Goal: Task Accomplishment & Management: Use online tool/utility

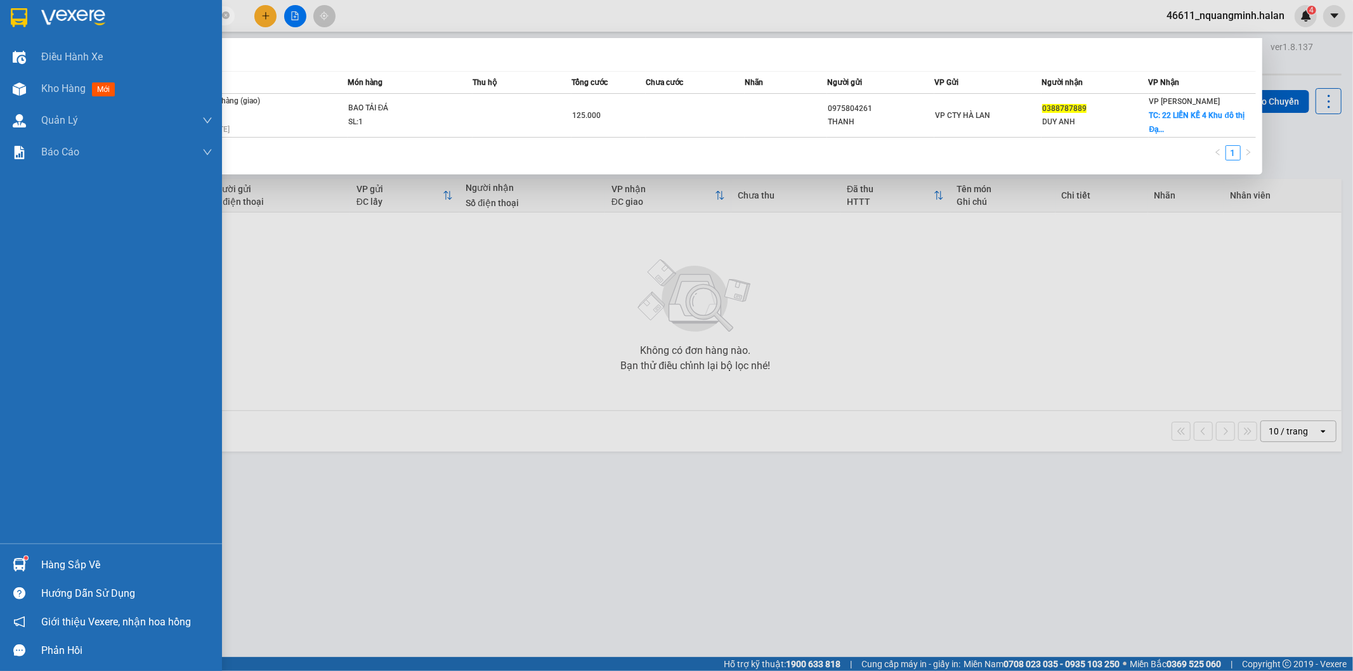
drag, startPoint x: 56, startPoint y: 566, endPoint x: 334, endPoint y: 421, distance: 313.6
click at [57, 567] on div "Hàng sắp về" at bounding box center [126, 565] width 171 height 19
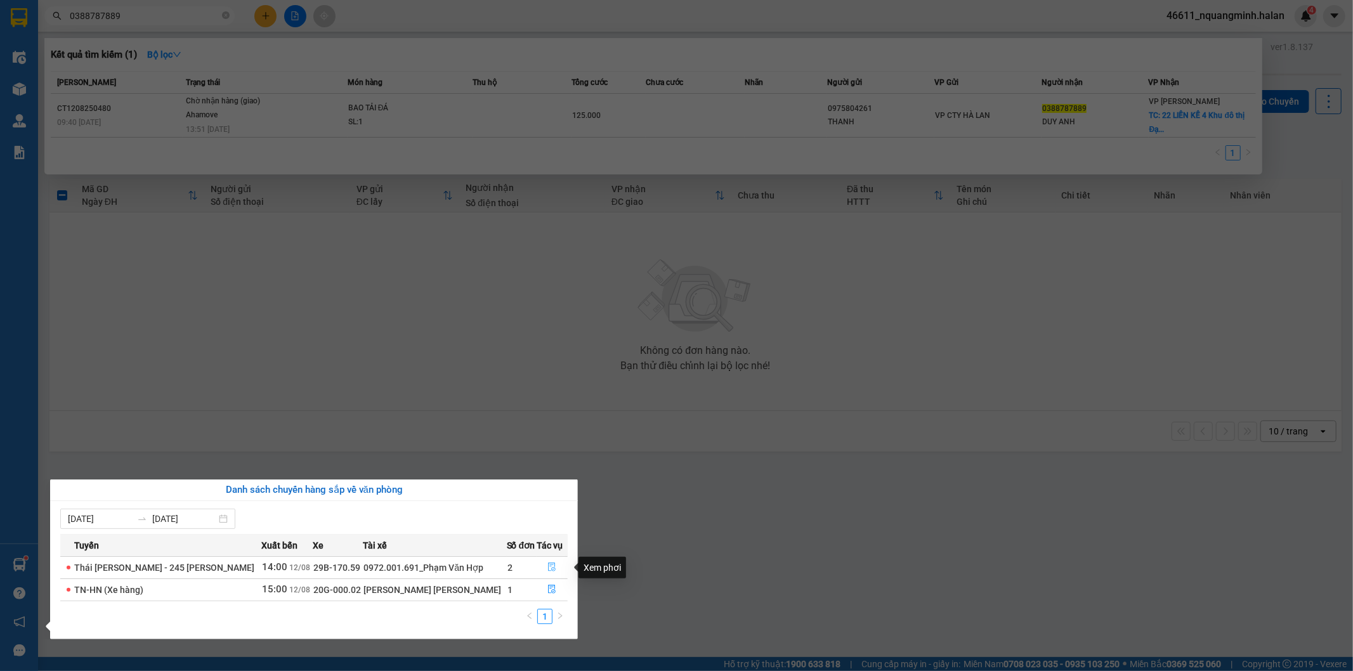
click at [550, 565] on icon "file-done" at bounding box center [552, 567] width 9 height 9
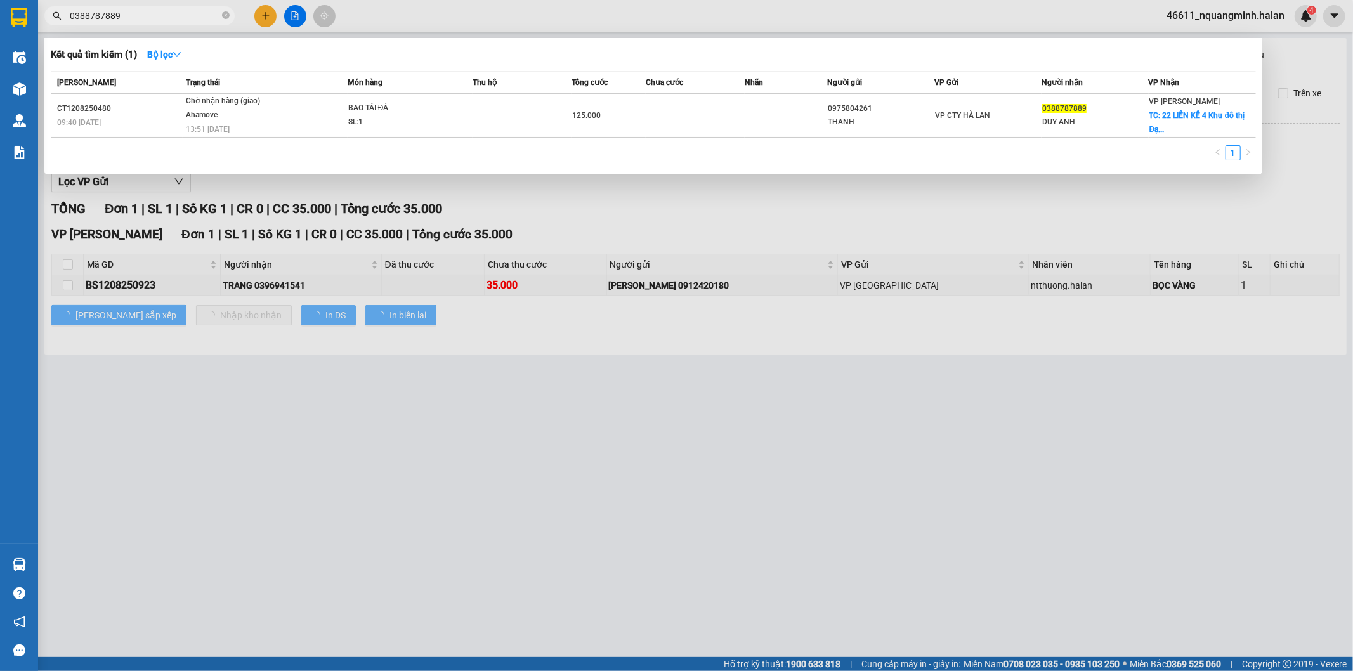
click at [622, 421] on div at bounding box center [676, 335] width 1353 height 671
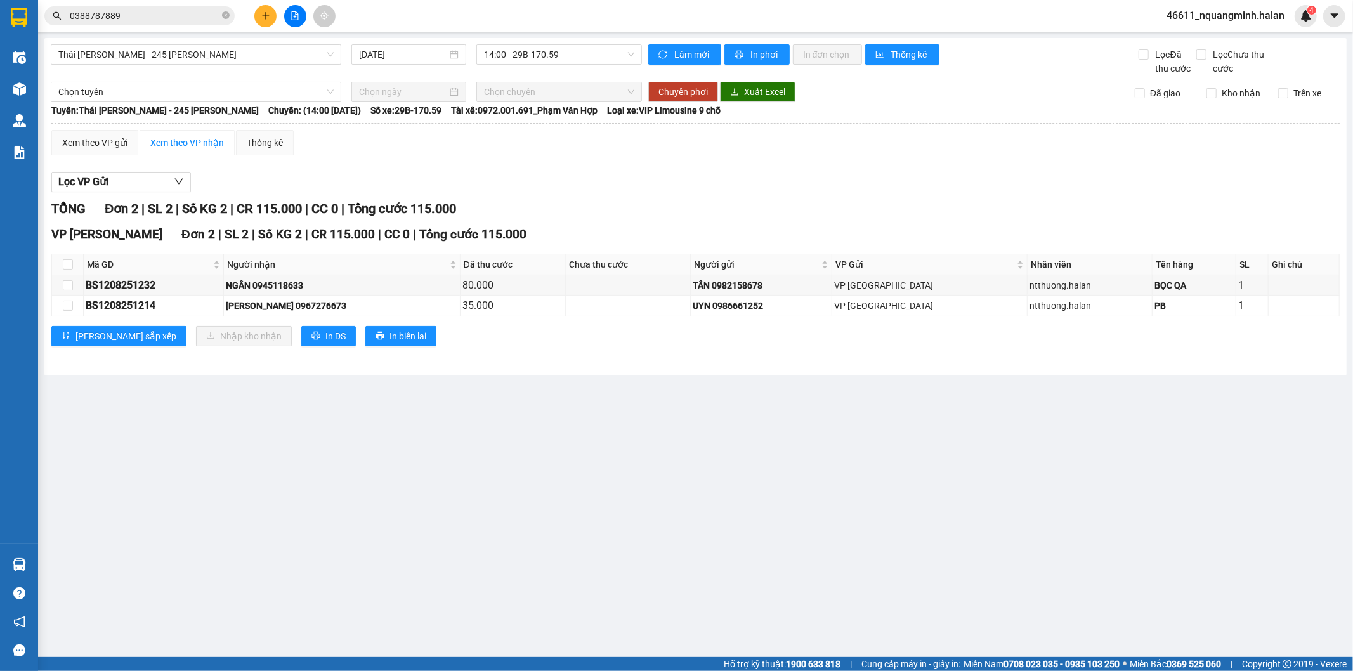
click at [514, 464] on main "[GEOGRAPHIC_DATA][PERSON_NAME] - 245 [PERSON_NAME] [DATE] 14:00 - 29B-170.59 [P…" at bounding box center [676, 328] width 1353 height 657
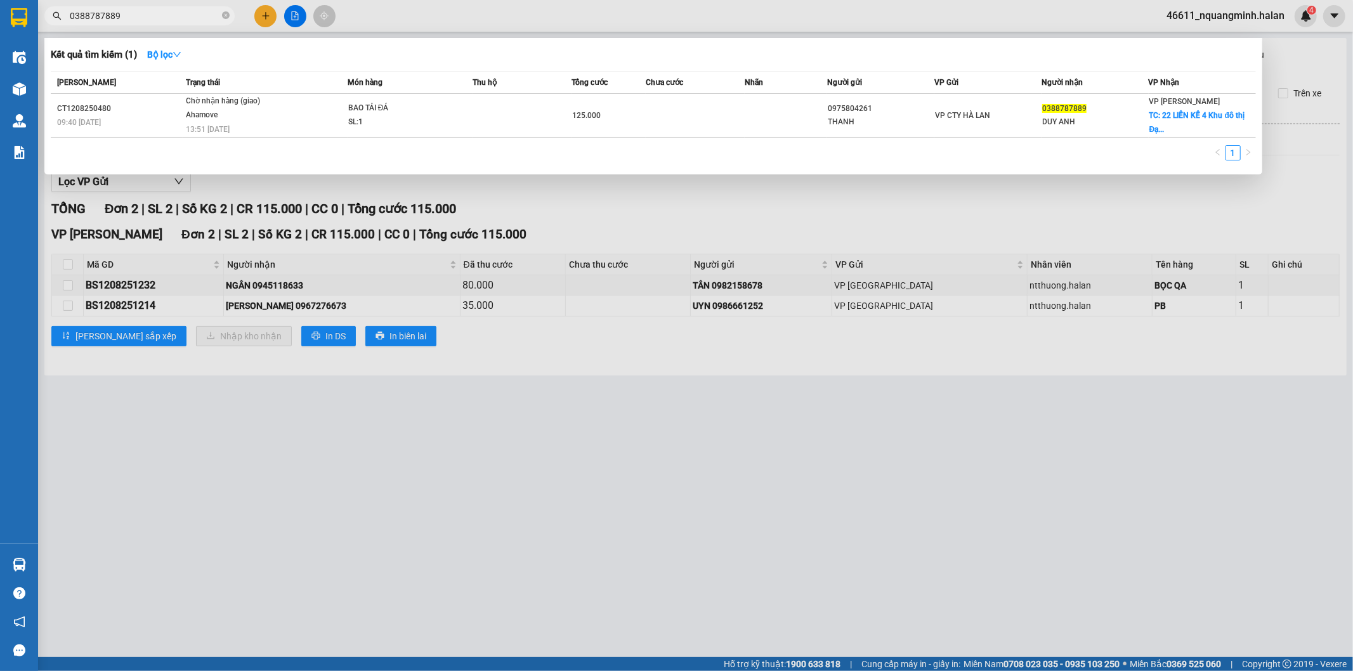
drag, startPoint x: 149, startPoint y: 20, endPoint x: 59, endPoint y: 26, distance: 90.3
click at [59, 26] on div "Kết quả [PERSON_NAME] ( 1 ) Bộ lọc Mã ĐH Trạng thái Món hàng Thu hộ Tổng [PERSO…" at bounding box center [123, 16] width 247 height 22
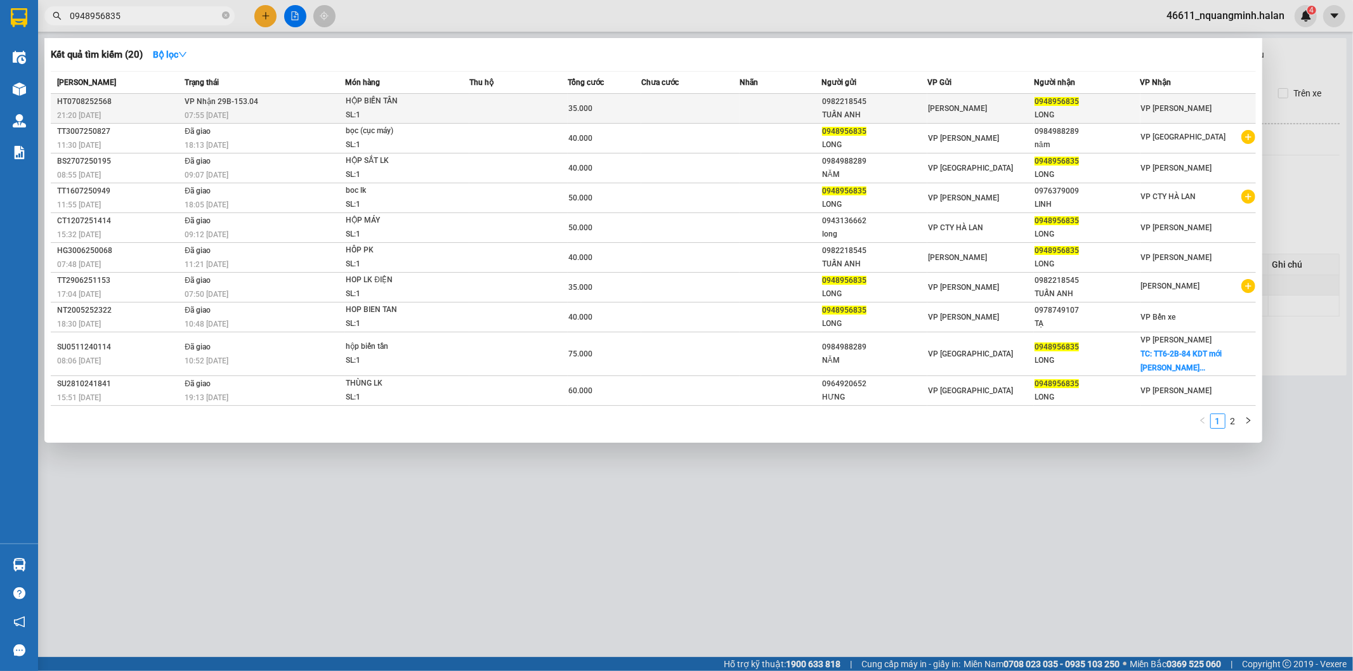
type input "0948956835"
click at [363, 104] on div "HỘP BIẾN TẦN" at bounding box center [393, 102] width 95 height 14
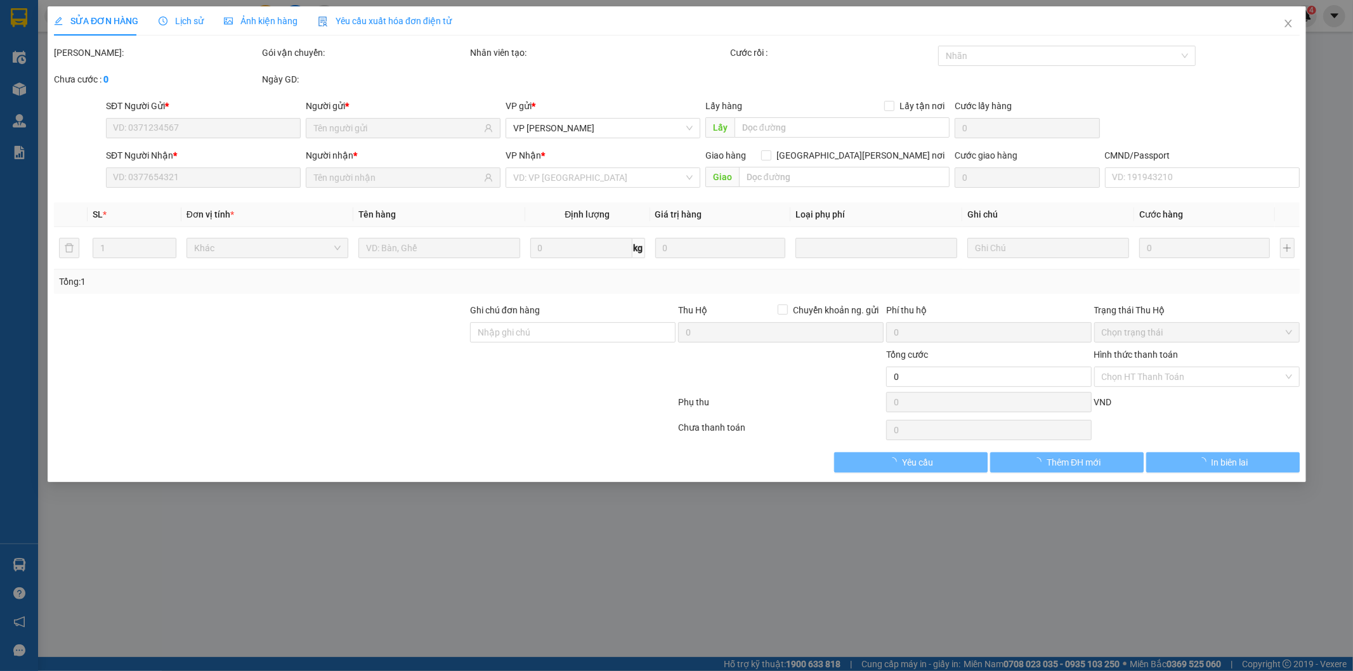
type input "0982218545"
type input "TUẤN ANH"
type input "0948956835"
type input "LONG"
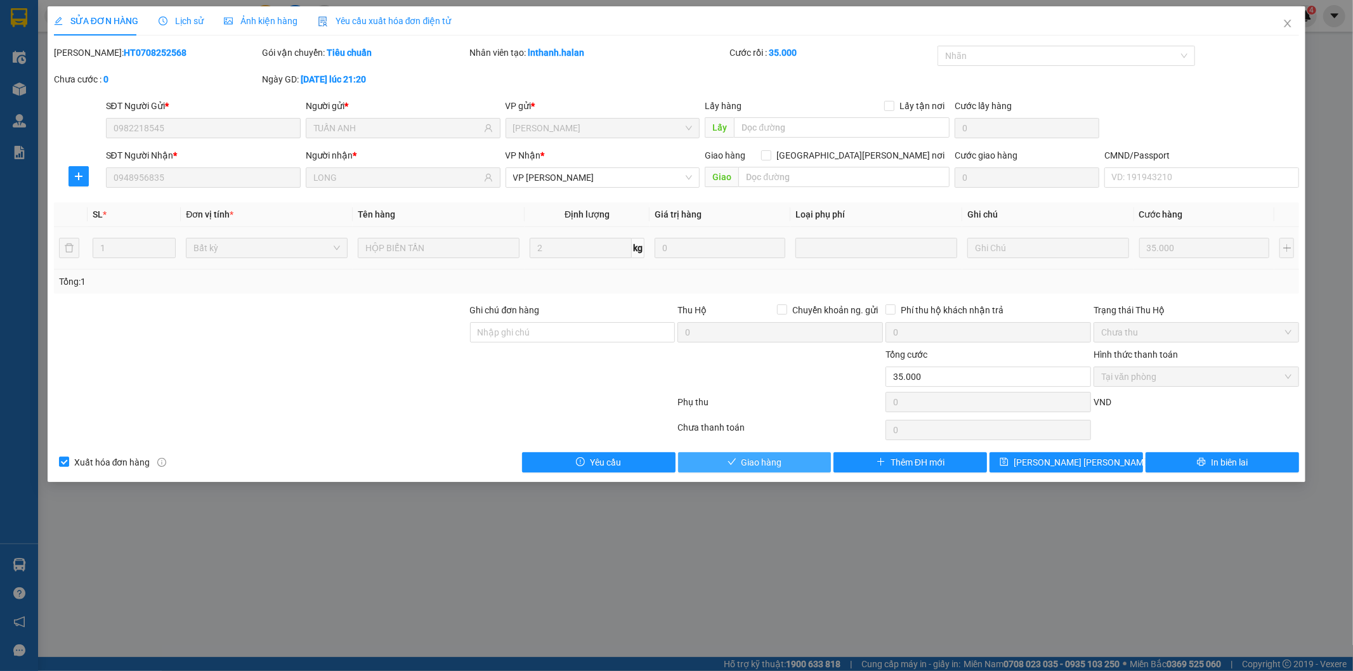
click at [770, 466] on span "Giao hàng" at bounding box center [762, 463] width 41 height 14
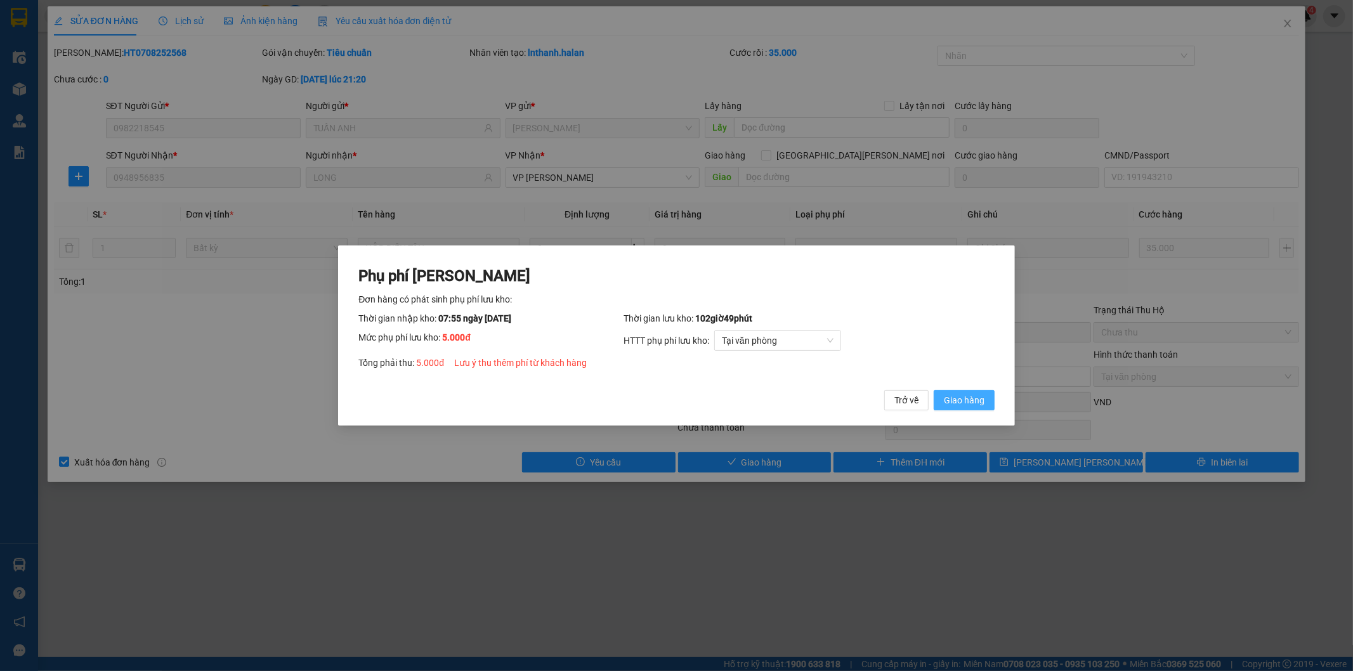
click at [967, 404] on span "Giao hàng" at bounding box center [964, 400] width 41 height 14
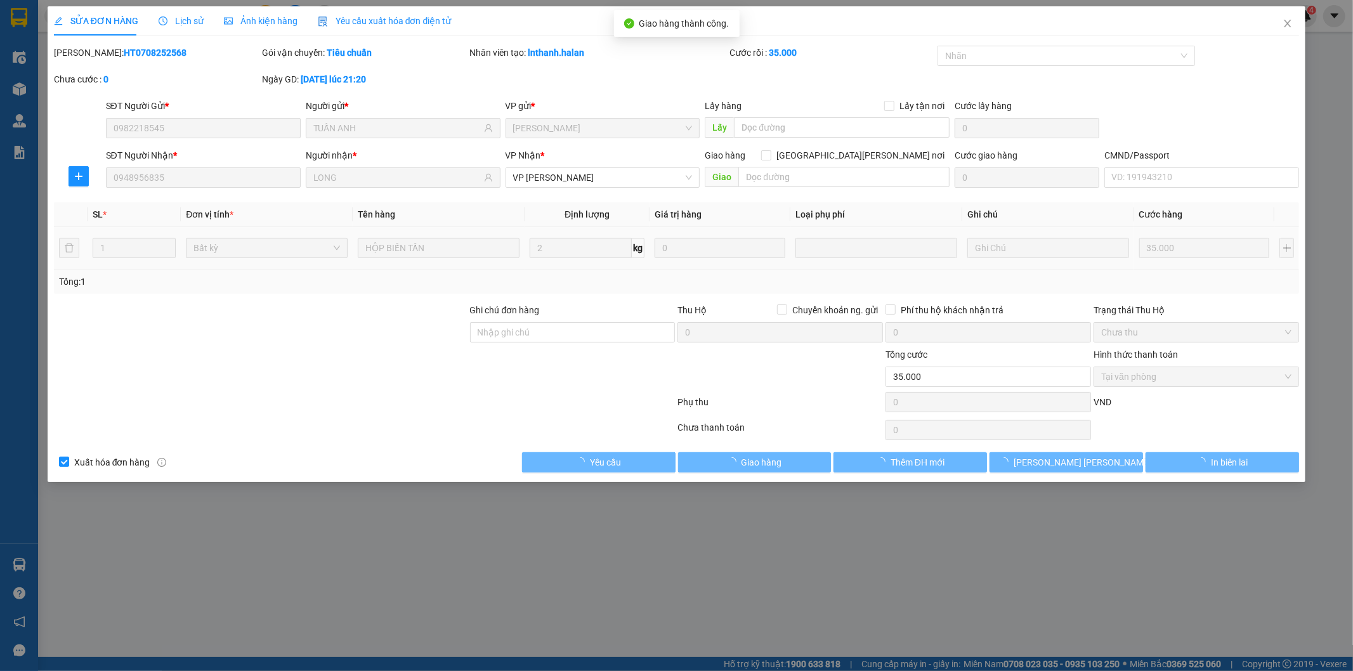
type input "40.000"
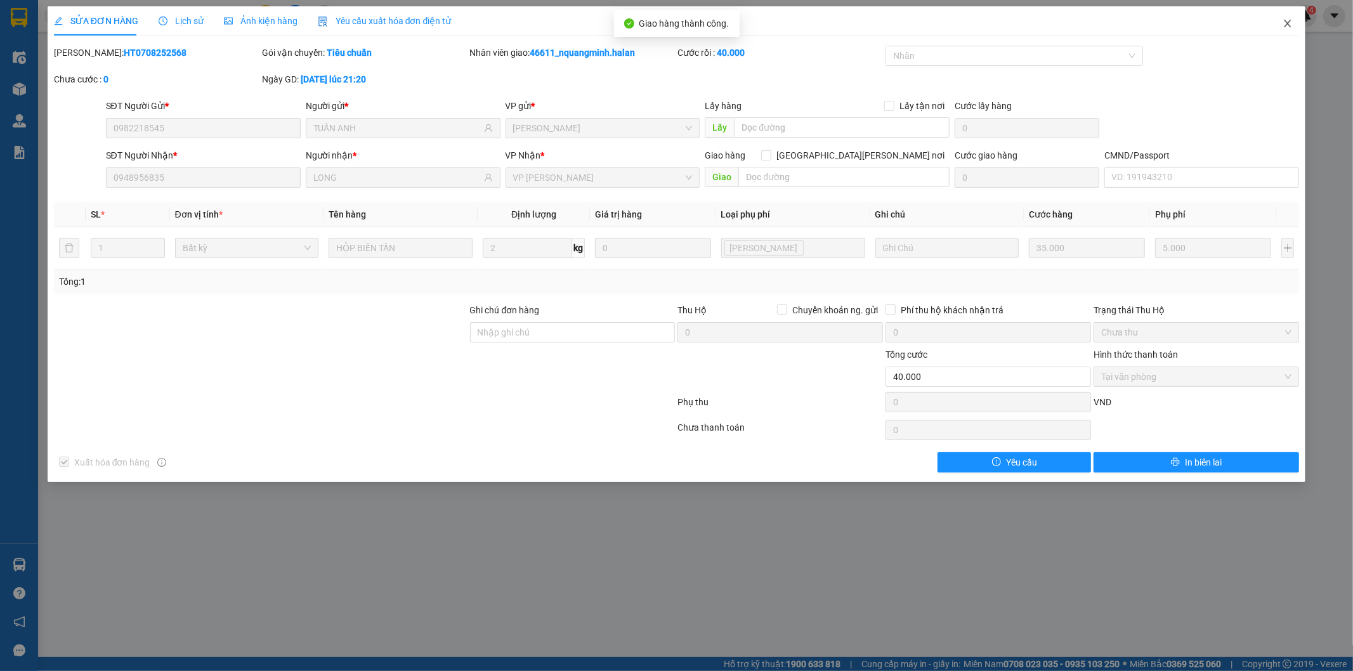
drag, startPoint x: 1292, startPoint y: 24, endPoint x: 452, endPoint y: 29, distance: 839.5
click at [1292, 23] on icon "close" at bounding box center [1288, 23] width 10 height 10
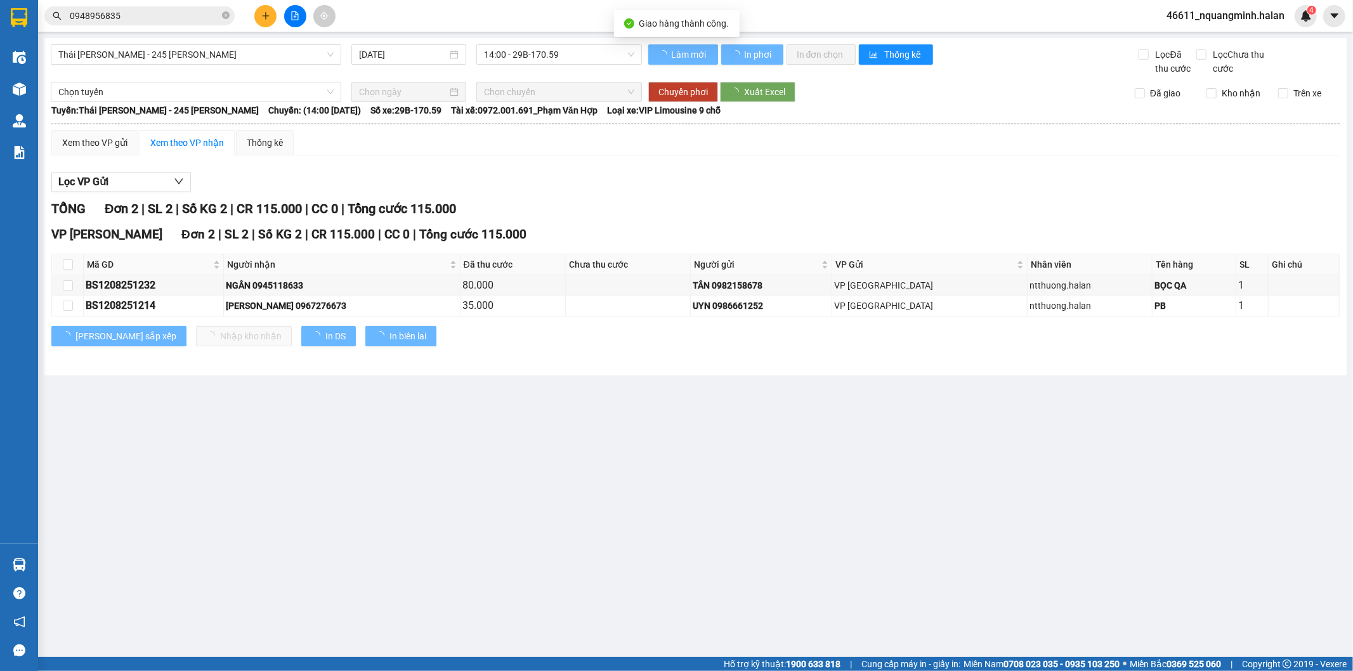
click at [141, 11] on input "0948956835" at bounding box center [145, 16] width 150 height 14
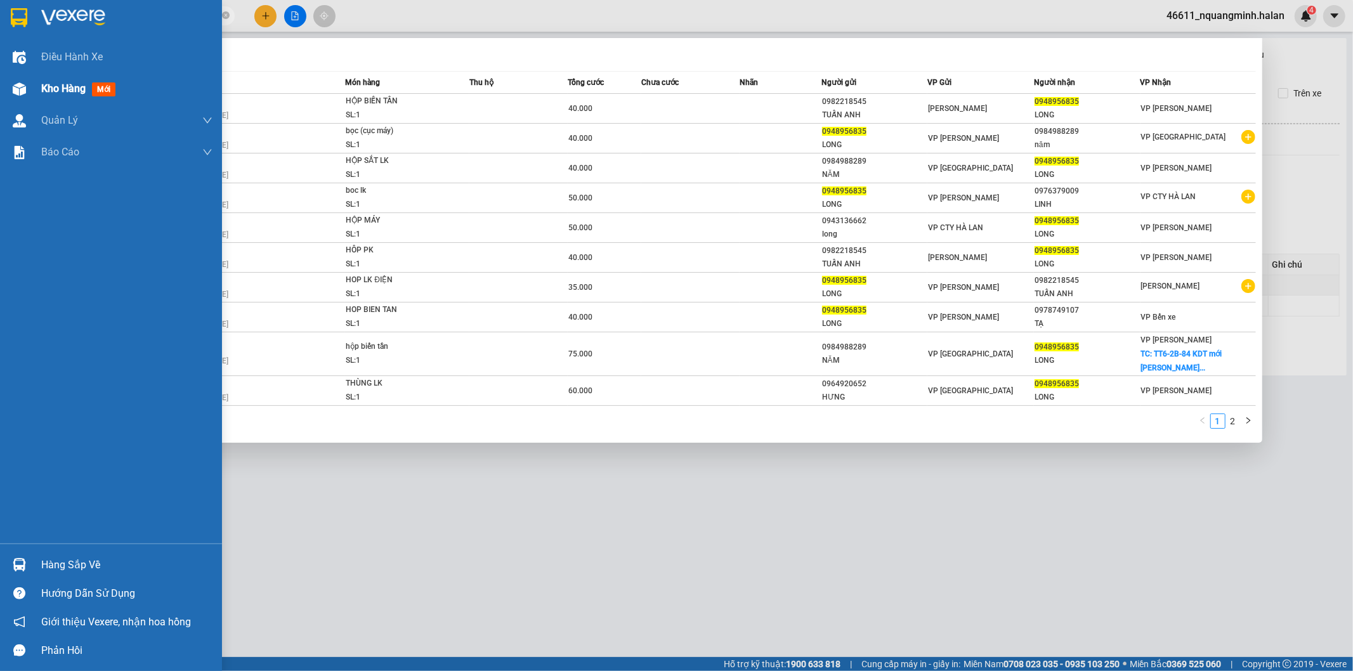
click at [15, 89] on img at bounding box center [19, 88] width 13 height 13
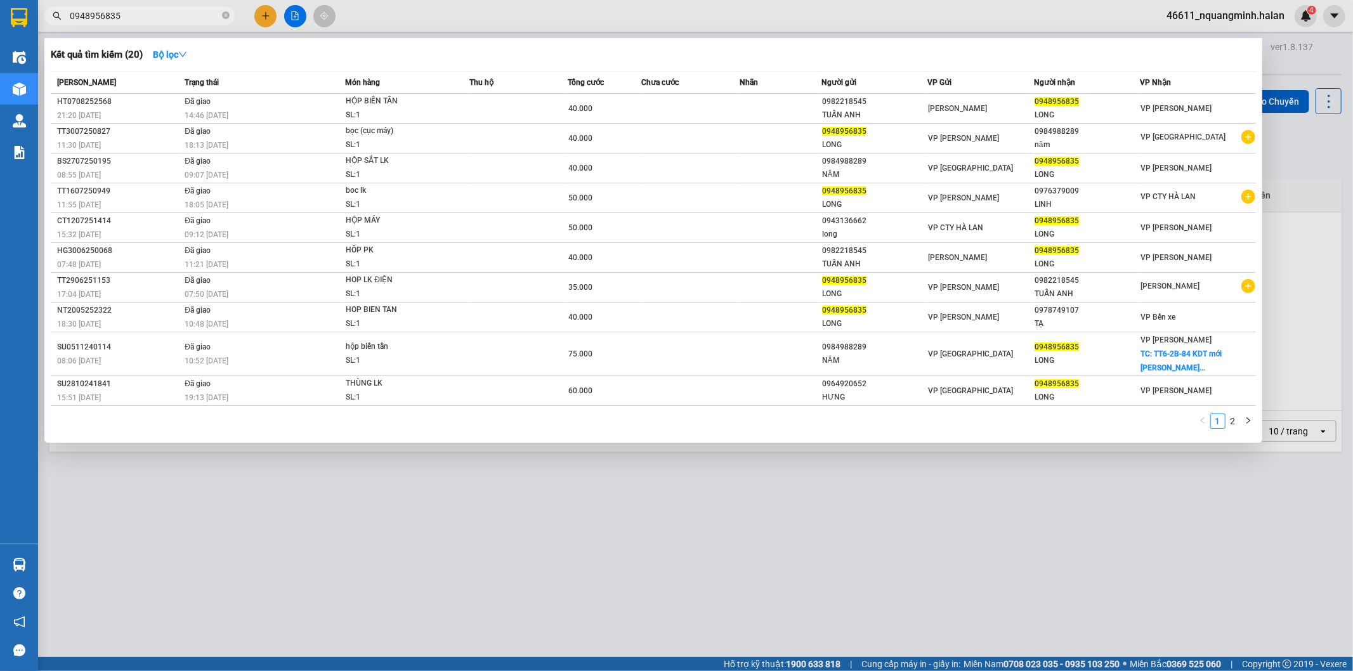
click at [484, 489] on div at bounding box center [676, 335] width 1353 height 671
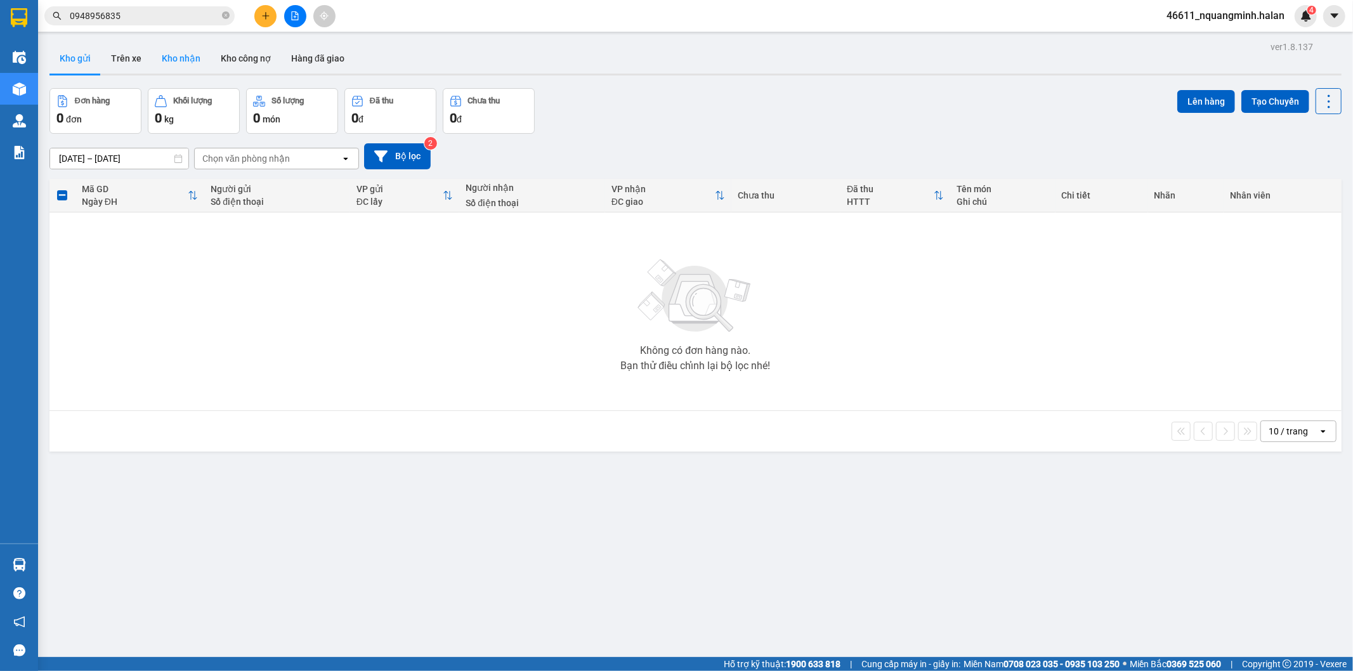
click at [201, 55] on button "Kho nhận" at bounding box center [181, 58] width 59 height 30
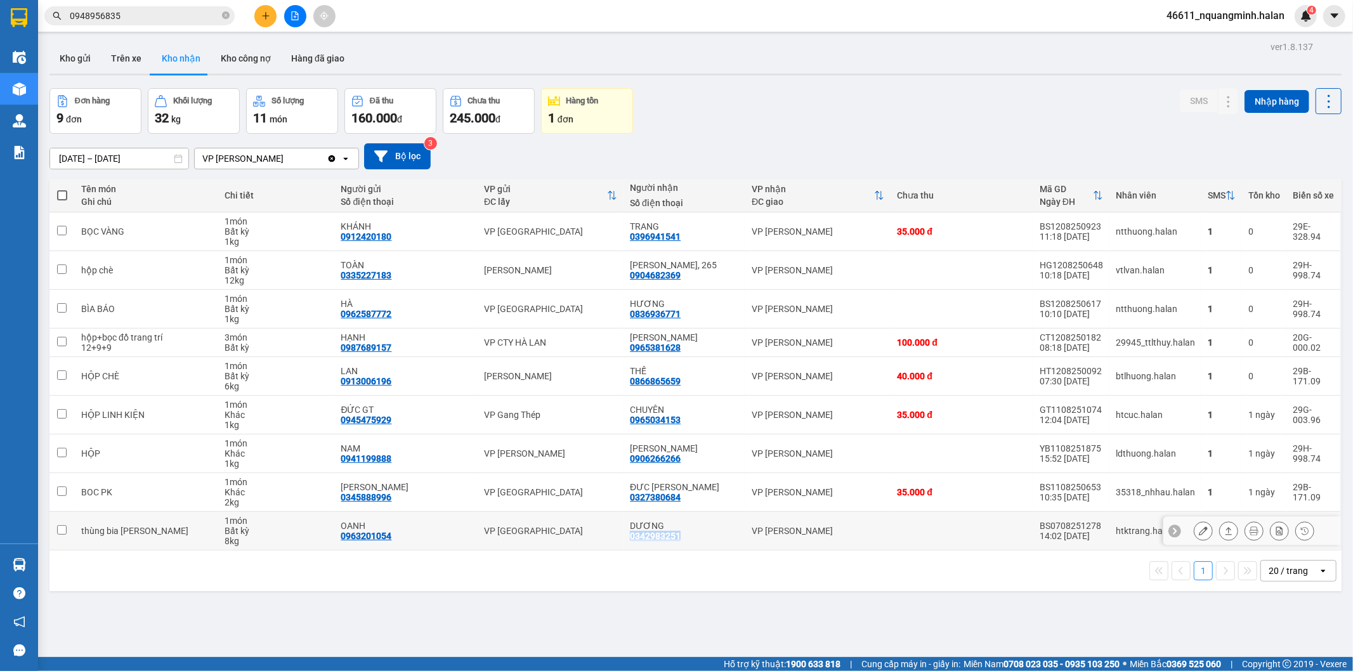
drag, startPoint x: 682, startPoint y: 536, endPoint x: 622, endPoint y: 537, distance: 60.3
click at [624, 537] on td "[PERSON_NAME] 0342983251" at bounding box center [685, 531] width 122 height 39
checkbox input "true"
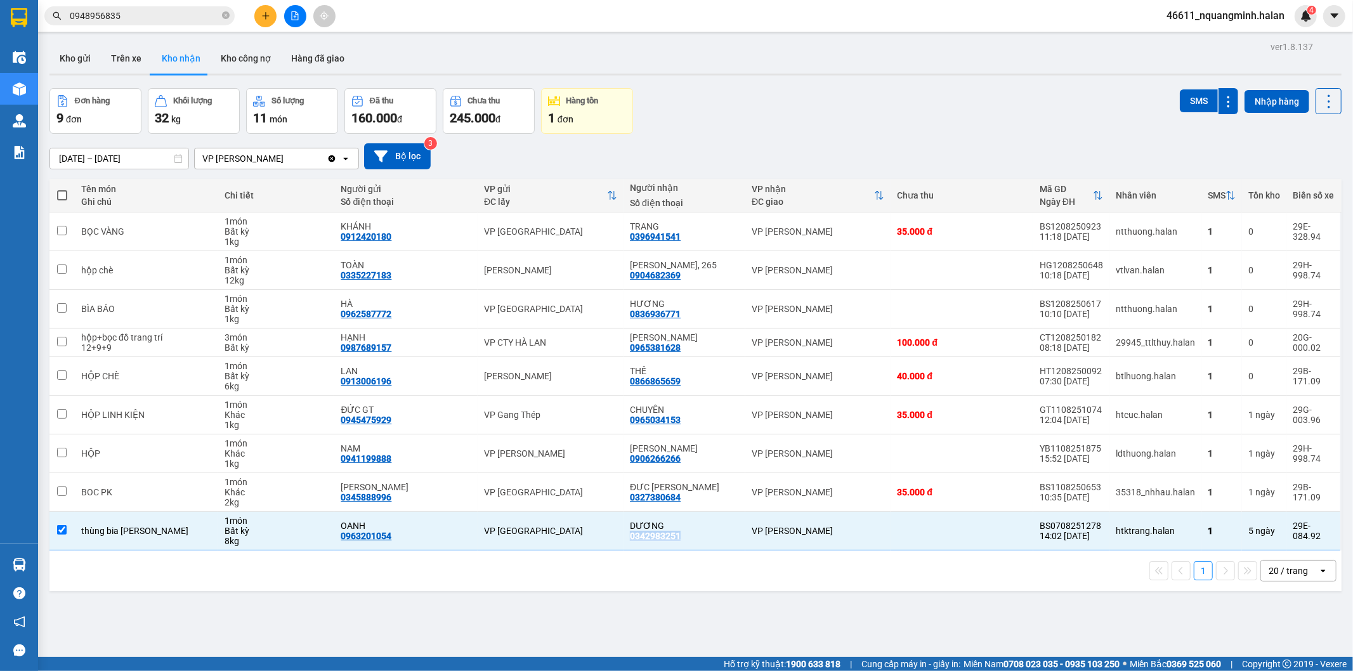
copy div "0342983251"
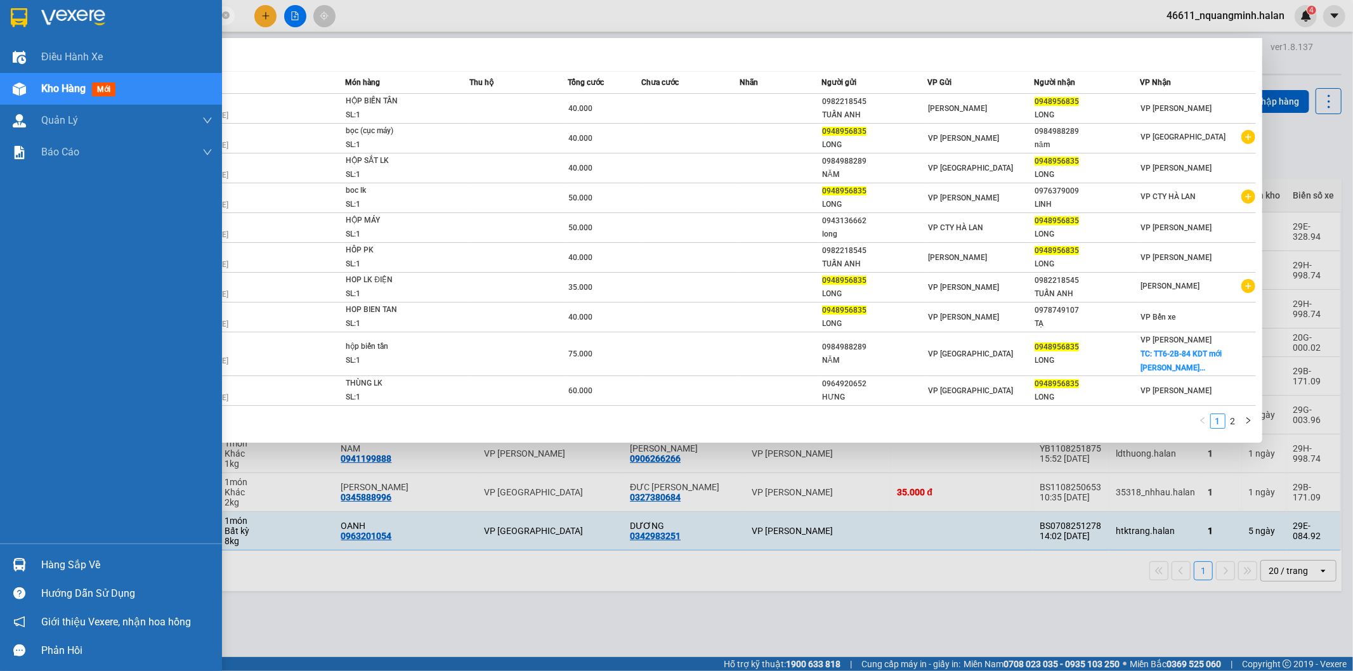
drag, startPoint x: 155, startPoint y: 11, endPoint x: 0, endPoint y: 10, distance: 154.8
click at [0, 10] on section "Kết quả [PERSON_NAME] ( 20 ) Bộ lọc Mã ĐH Trạng thái Món hàng Thu hộ Tổng [PERS…" at bounding box center [676, 335] width 1353 height 671
paste input "342983251"
type input "0342983251"
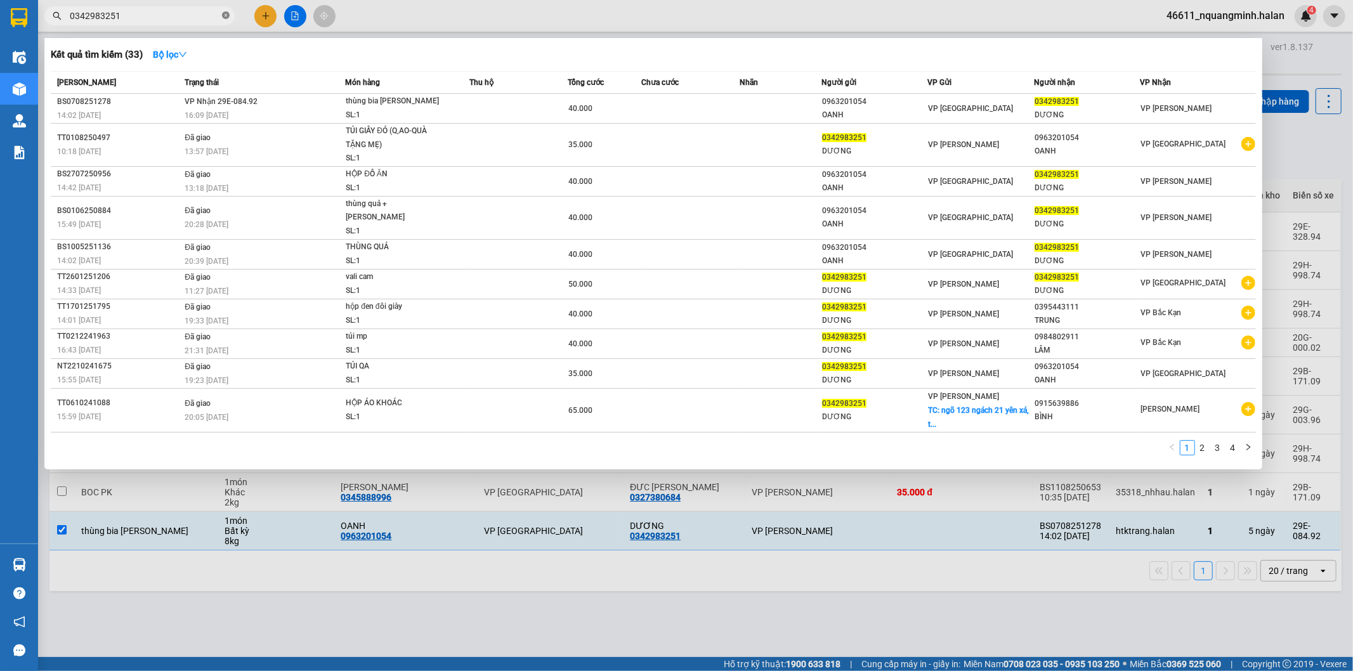
click at [226, 11] on icon "close-circle" at bounding box center [226, 15] width 8 height 8
